Goal: Task Accomplishment & Management: Use online tool/utility

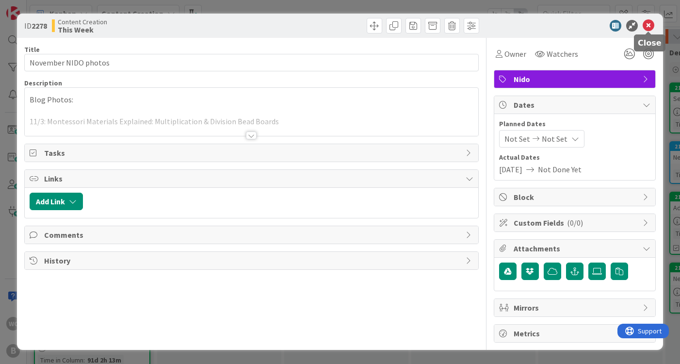
click at [653, 21] on icon at bounding box center [649, 26] width 12 height 12
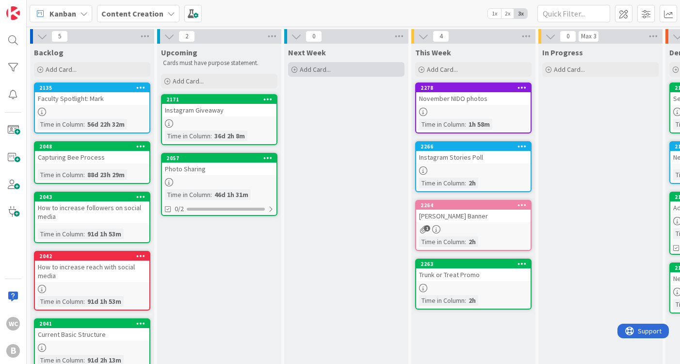
click at [309, 69] on span "Add Card..." at bounding box center [315, 69] width 31 height 9
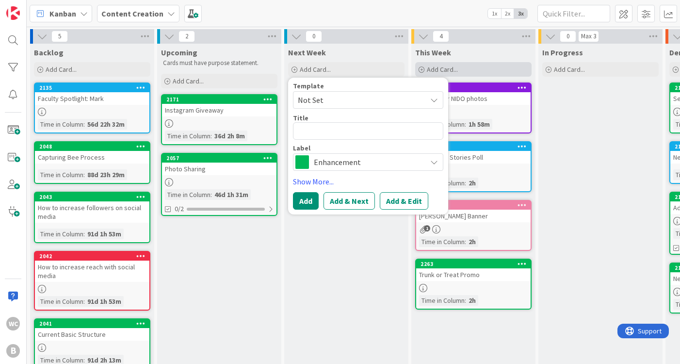
click at [490, 73] on div "Add Card..." at bounding box center [473, 69] width 116 height 15
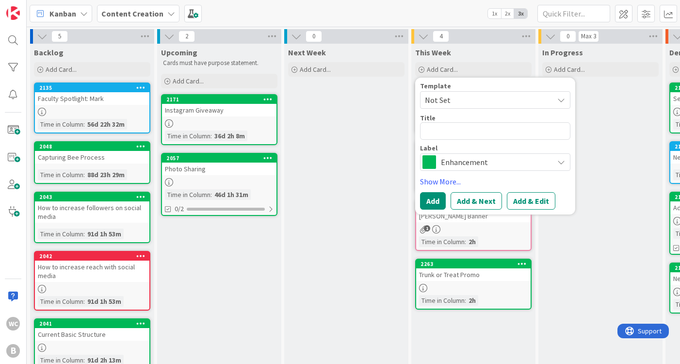
type textarea "x"
type textarea "P"
type textarea "x"
type textarea "Pa"
type textarea "x"
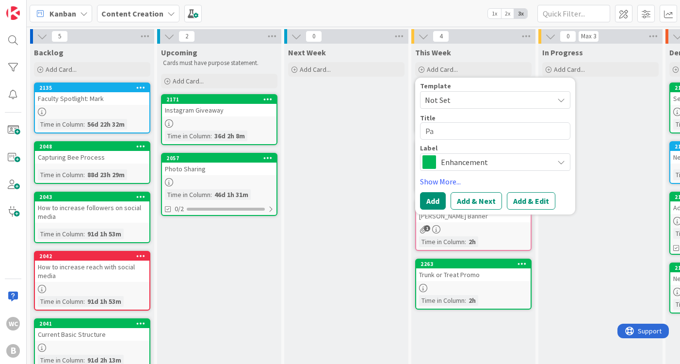
type textarea "Pan"
type textarea "x"
type textarea "Panc"
type textarea "x"
type textarea "Panca"
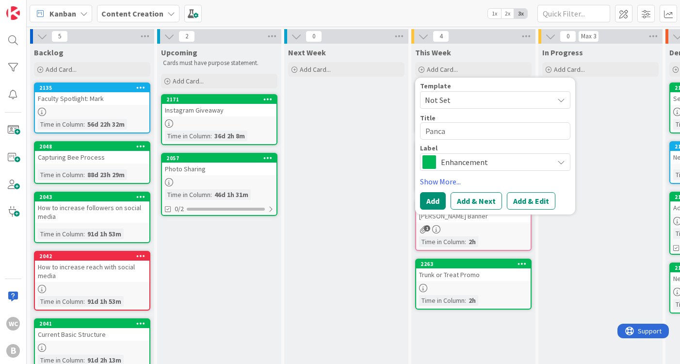
type textarea "x"
type textarea "Pancak"
type textarea "x"
type textarea "Pancake"
type textarea "x"
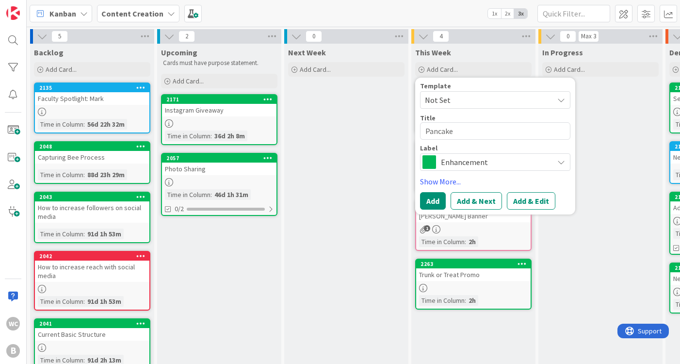
type textarea "Pancake"
type textarea "x"
type textarea "Pancake b"
type textarea "x"
type textarea "Pancake br"
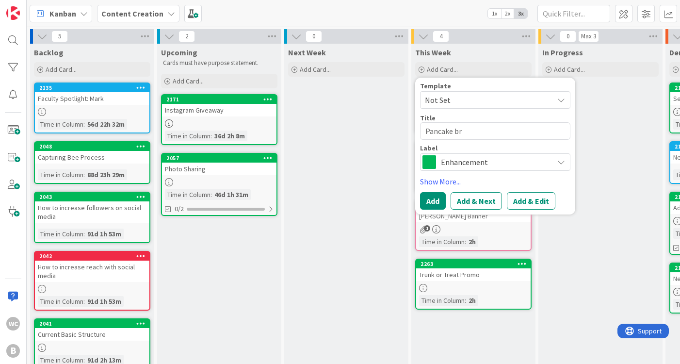
type textarea "x"
type textarea "Pancake bre"
type textarea "x"
type textarea "Pancake brea"
type textarea "x"
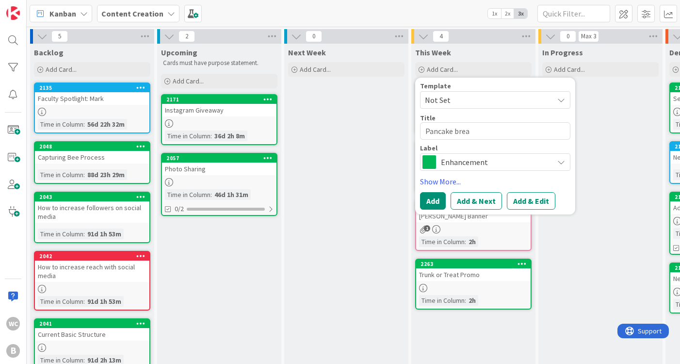
type textarea "Pancake break"
type textarea "x"
type textarea "Pancake brea"
type textarea "x"
type textarea "Pancake bre"
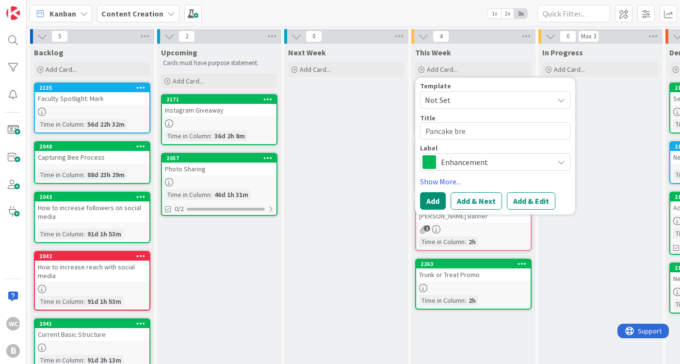
type textarea "x"
type textarea "Pancake br"
type textarea "x"
type textarea "Pancake b"
type textarea "x"
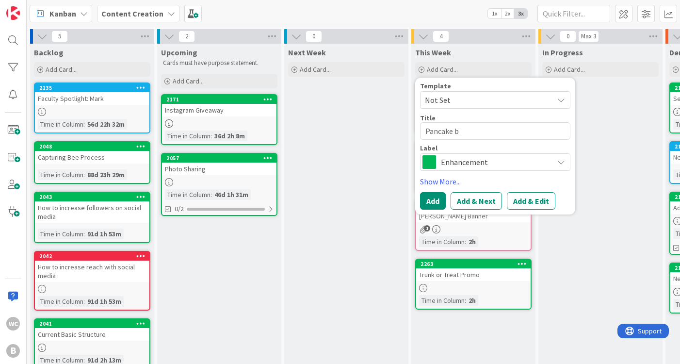
type textarea "Pancake"
type textarea "x"
type textarea "Pancake B"
type textarea "x"
type textarea "Pancake Br"
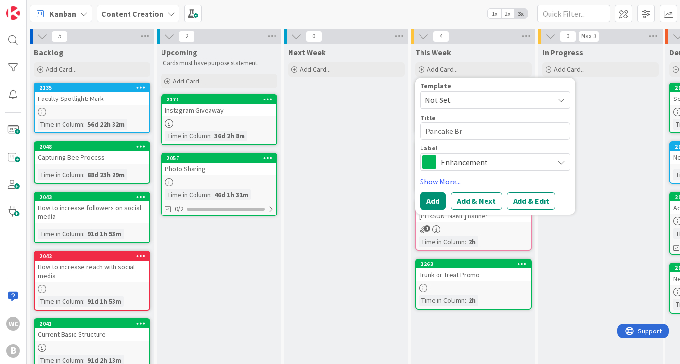
type textarea "x"
type textarea "Pancake Bre"
type textarea "x"
type textarea "Pancake Brek"
type textarea "x"
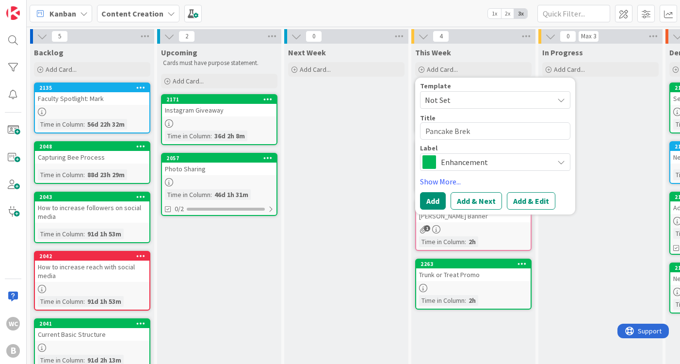
type textarea "Pancake Breka"
type textarea "x"
type textarea "Pancake Brek"
type textarea "x"
type textarea "Pancake Bre"
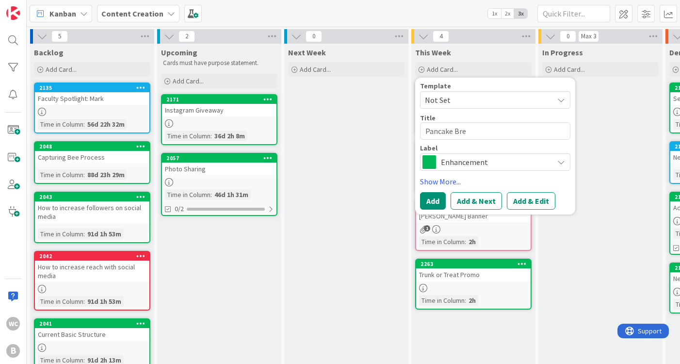
type textarea "x"
type textarea "Pancake Brea"
type textarea "x"
type textarea "Pancake Break"
type textarea "x"
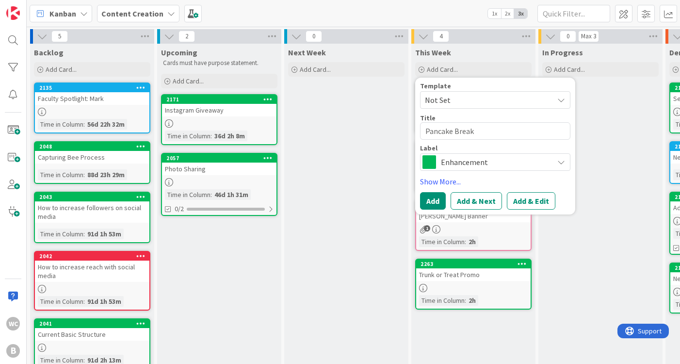
type textarea "Pancake Breakf"
type textarea "x"
type textarea "Pancake Breakfa"
type textarea "x"
type textarea "Pancake Breakfas"
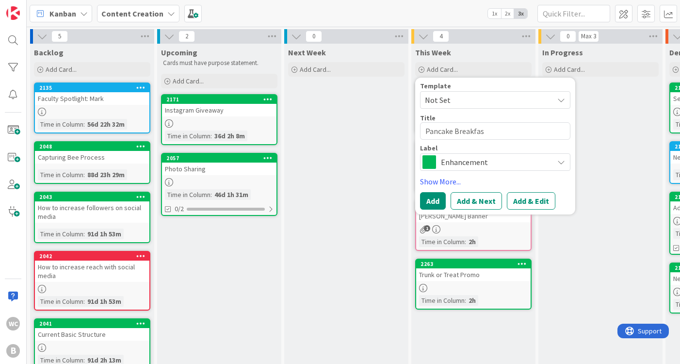
type textarea "x"
type textarea "Pancake Breakfast"
click at [424, 131] on textarea "Pancake Breakfast" at bounding box center [495, 130] width 150 height 17
type textarea "x"
type textarea "TPancake Breakfast"
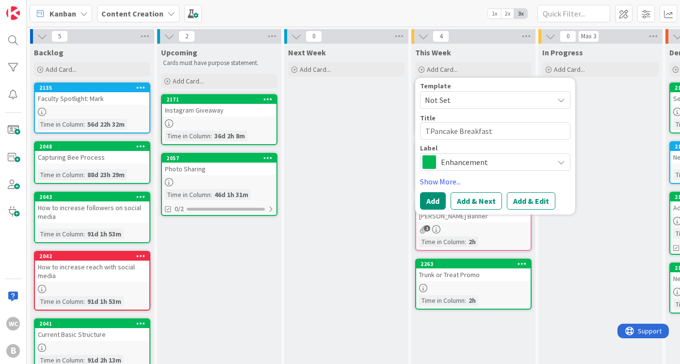
type textarea "x"
type textarea "Pancake Breakfast"
click at [503, 131] on textarea "Pancake Breakfast" at bounding box center [495, 130] width 150 height 17
type textarea "x"
type textarea "Pancake Breakfast"
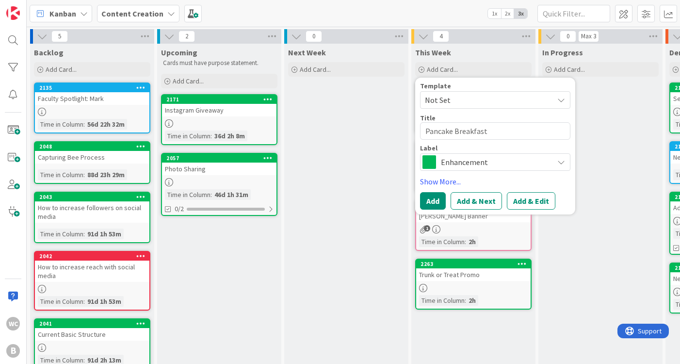
type textarea "x"
type textarea "Pancake Breakfast ("
type textarea "x"
type textarea "Pancake Breakfast (T"
type textarea "x"
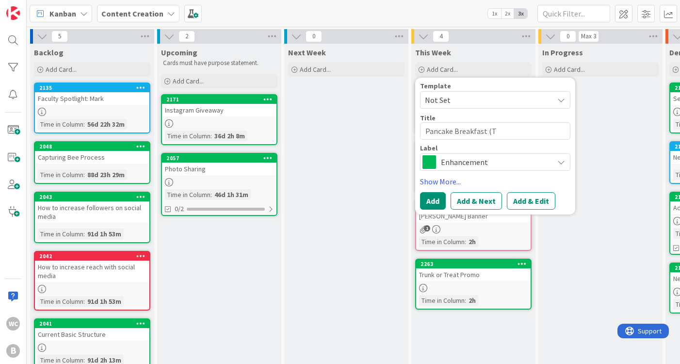
type textarea "Pancake Breakfast (To"
type textarea "x"
type textarea "Pancake Breakfast ([PERSON_NAME]"
type textarea "x"
type textarea "Pancake Breakfast ([PERSON_NAME]"
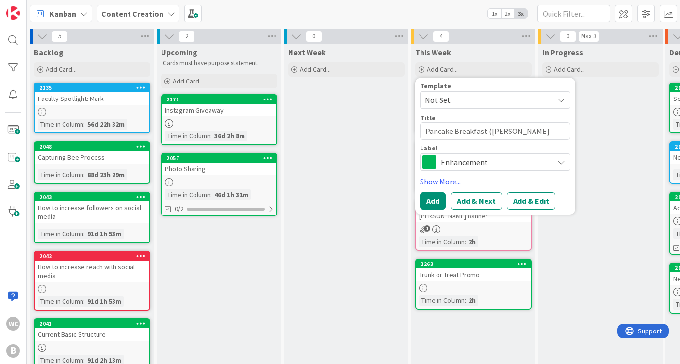
type textarea "x"
type textarea "Pancake Breakfast (Toddl"
type textarea "x"
type textarea "Pancake Breakfast (Toddle"
type textarea "x"
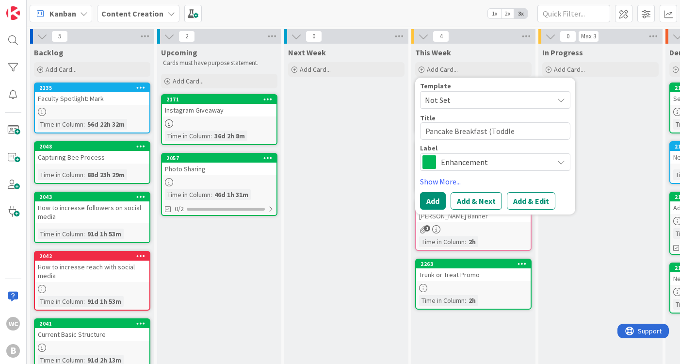
type textarea "Pancake Breakfast (Toddler"
type textarea "x"
type textarea "Pancake Breakfast (Toddler"
type textarea "x"
type textarea "Pancake Breakfast (Toddler a"
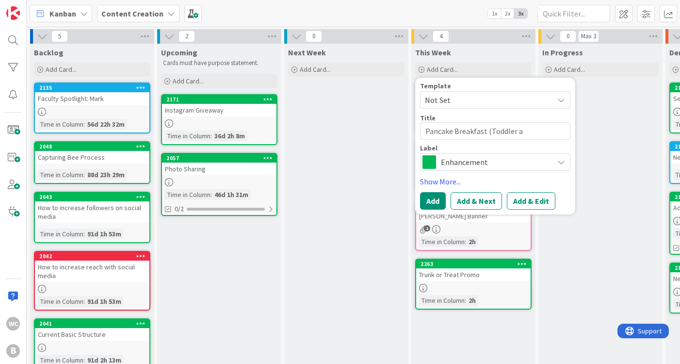
type textarea "x"
type textarea "Pancake Breakfast (Toddler an"
type textarea "x"
type textarea "Pancake Breakfast (Toddler and"
type textarea "x"
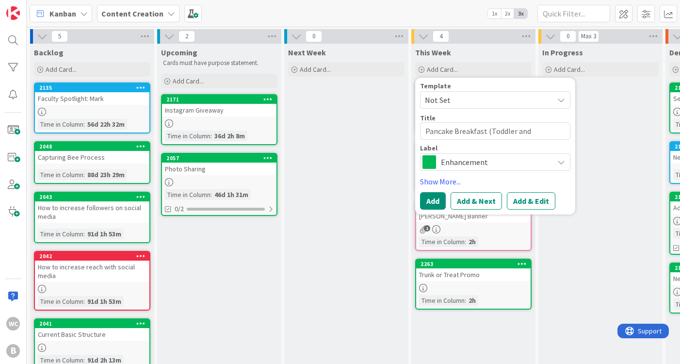
type textarea "Pancake Breakfast (Toddler and"
type textarea "x"
type textarea "Pancake Breakfast (Toddler and C"
type textarea "x"
type textarea "Pancake Breakfast (Toddler and CH"
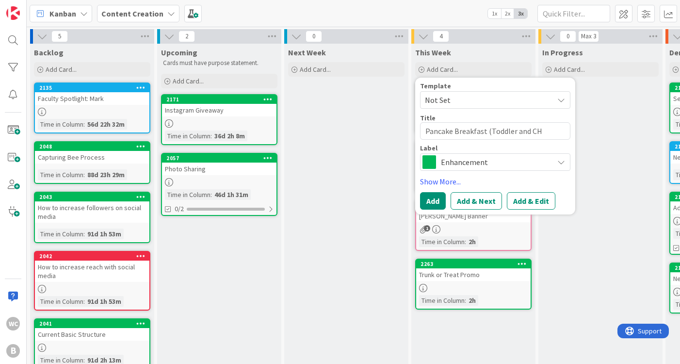
type textarea "x"
type textarea "Pancake Breakfast (Toddler and CH)"
click at [491, 161] on span "Enhancement" at bounding box center [495, 162] width 108 height 14
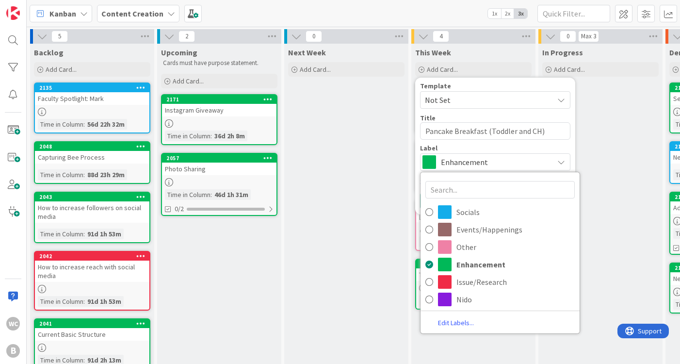
click at [498, 148] on div "Label" at bounding box center [495, 148] width 150 height 7
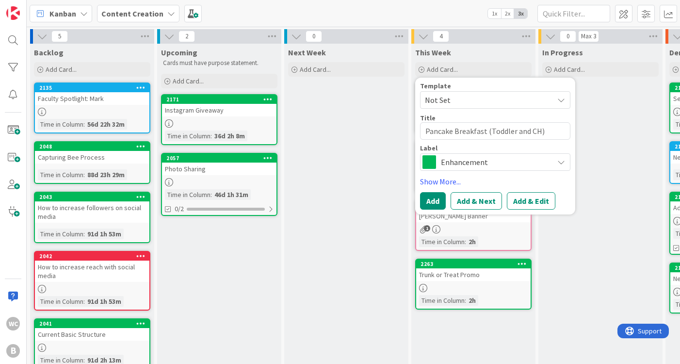
click at [513, 160] on span "Enhancement" at bounding box center [495, 162] width 108 height 14
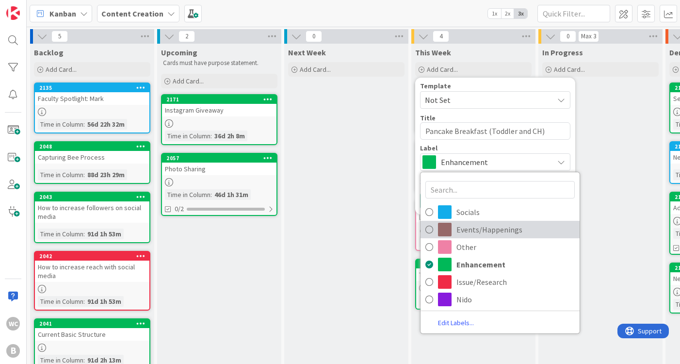
click at [472, 232] on span "Events/Happenings" at bounding box center [515, 229] width 118 height 15
type textarea "x"
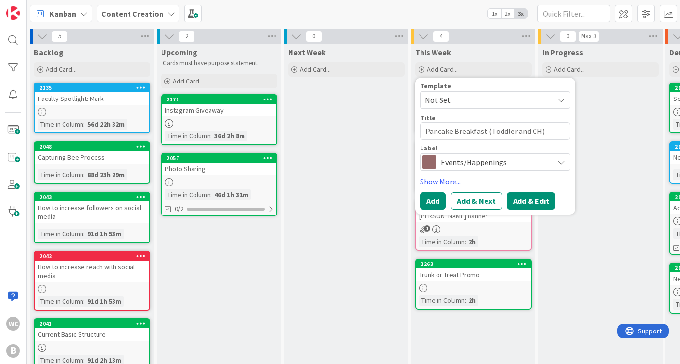
click at [527, 195] on button "Add & Edit" at bounding box center [531, 200] width 48 height 17
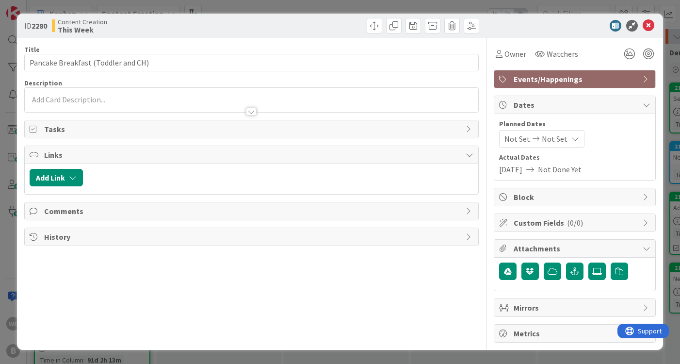
click at [107, 100] on p at bounding box center [252, 99] width 444 height 11
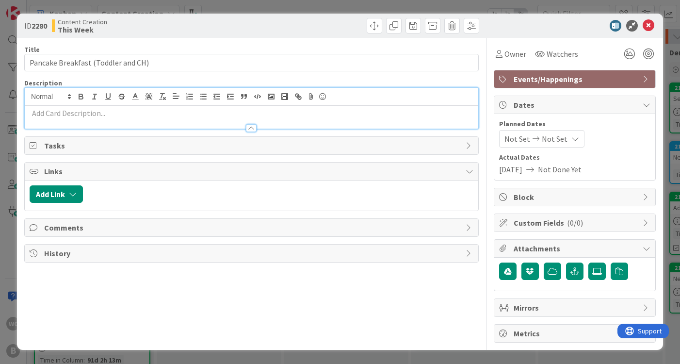
click at [75, 120] on div at bounding box center [251, 123] width 453 height 10
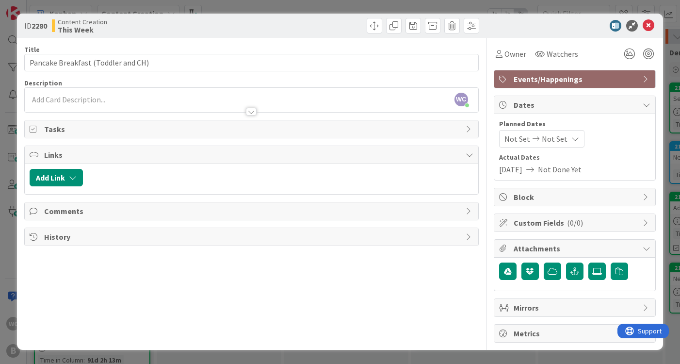
click at [75, 108] on div at bounding box center [251, 107] width 453 height 10
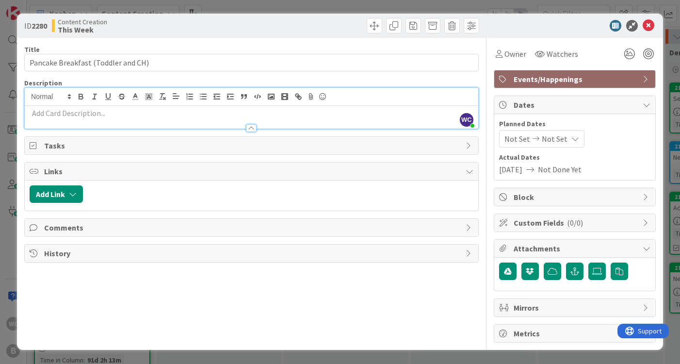
click at [96, 116] on p at bounding box center [252, 113] width 444 height 11
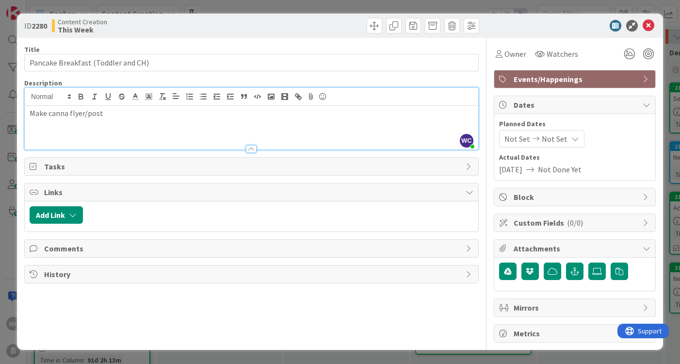
click at [60, 113] on p "Make canna flyer/post" at bounding box center [252, 113] width 444 height 11
click at [650, 27] on icon at bounding box center [649, 26] width 12 height 12
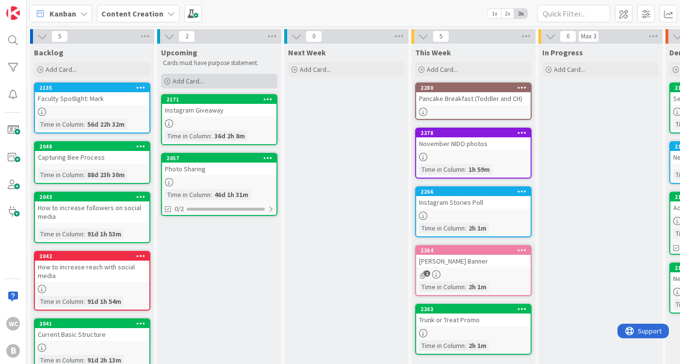
click at [198, 77] on span "Add Card..." at bounding box center [188, 81] width 31 height 9
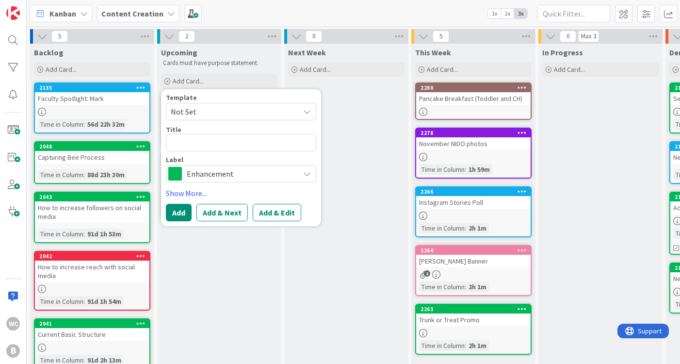
type textarea "x"
type textarea "B"
type textarea "x"
type textarea "Bs"
type textarea "x"
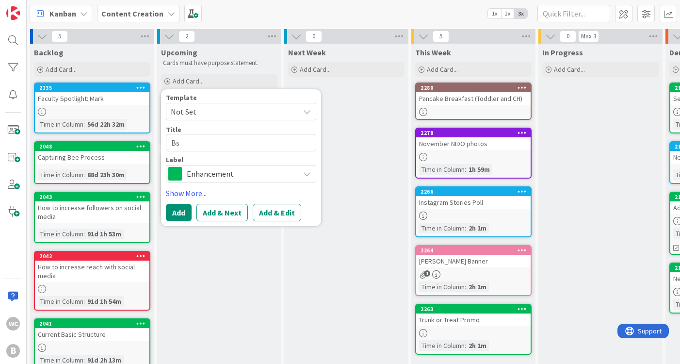
type textarea "B"
type textarea "x"
type textarea "Bo"
type textarea "x"
type textarea "Boo"
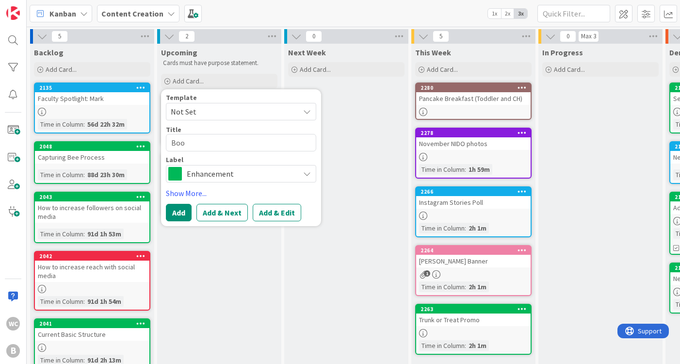
type textarea "x"
type textarea "Boos"
type textarea "x"
type textarea "Boost"
type textarea "x"
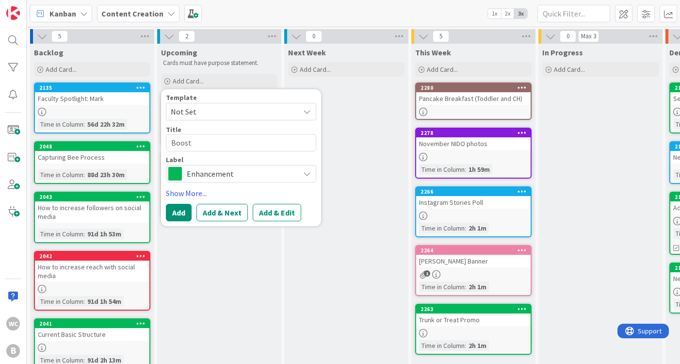
type textarea "Boosti"
type textarea "x"
type textarea "Boostin"
type textarea "x"
type textarea "Boosting"
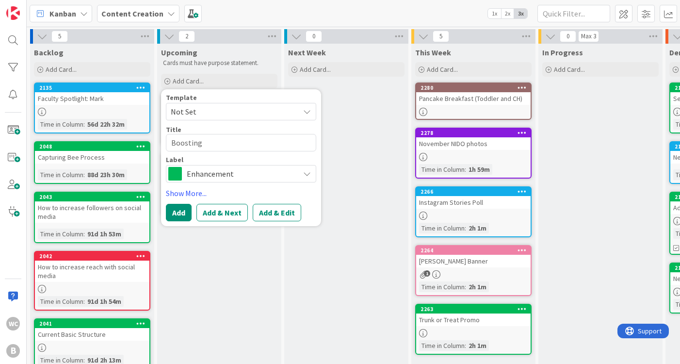
type textarea "x"
type textarea "Boosting"
type textarea "x"
type textarea "Boosting P"
type textarea "x"
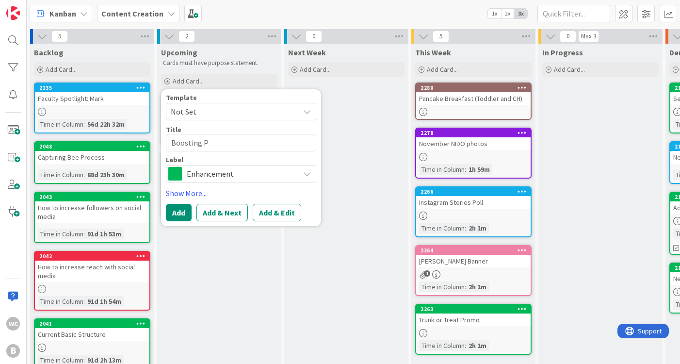
type textarea "Boosting Po"
type textarea "x"
type textarea "Boosting Pos"
type textarea "x"
type textarea "Boosting Post"
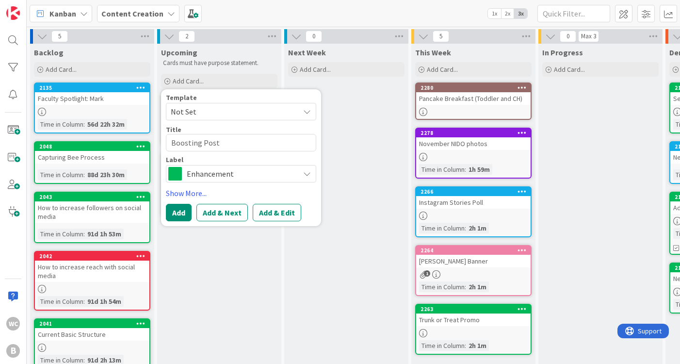
type textarea "x"
type textarea "Boosting Posts"
click at [275, 205] on button "Add & Edit" at bounding box center [277, 212] width 48 height 17
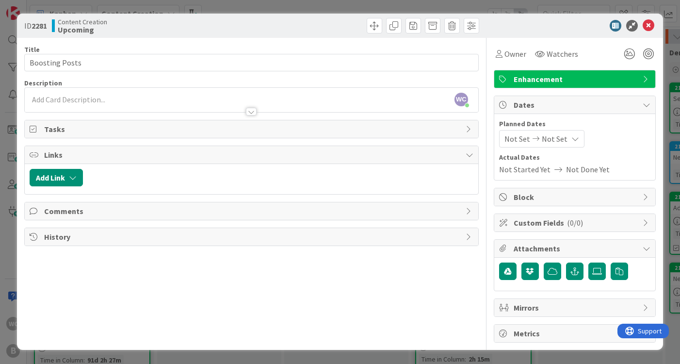
click at [90, 103] on div at bounding box center [251, 107] width 453 height 10
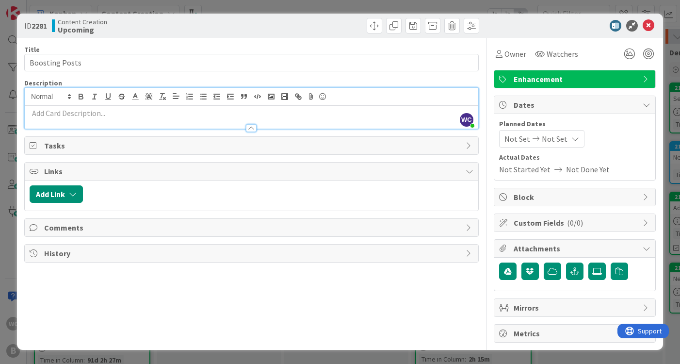
click at [77, 113] on p at bounding box center [252, 113] width 444 height 11
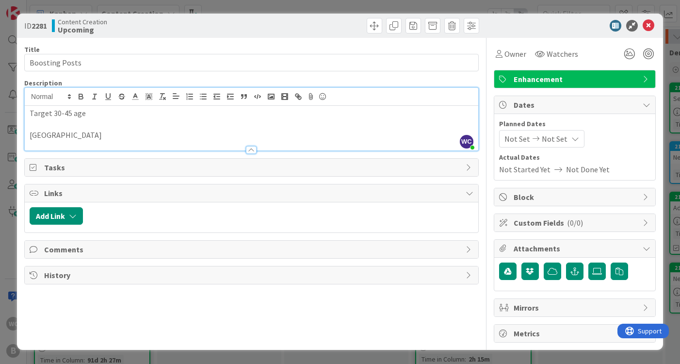
click at [29, 133] on div "Target 30-45 age [GEOGRAPHIC_DATA]" at bounding box center [251, 128] width 453 height 45
click at [80, 139] on p "target [GEOGRAPHIC_DATA]" at bounding box center [252, 134] width 444 height 11
